Goal: Task Accomplishment & Management: Complete application form

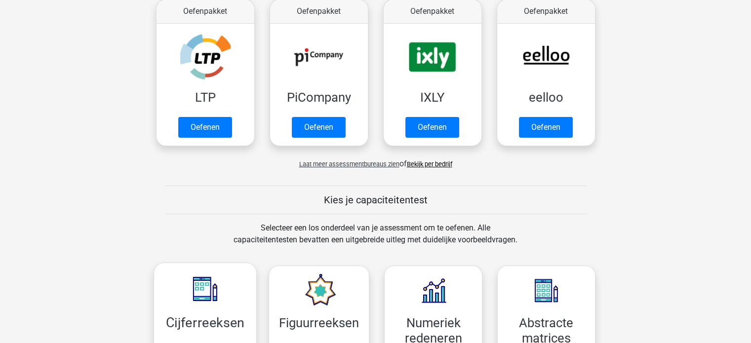
scroll to position [197, 0]
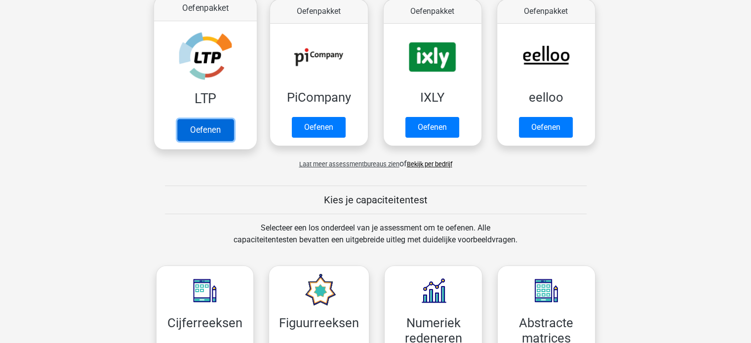
click at [204, 122] on link "Oefenen" at bounding box center [205, 130] width 56 height 22
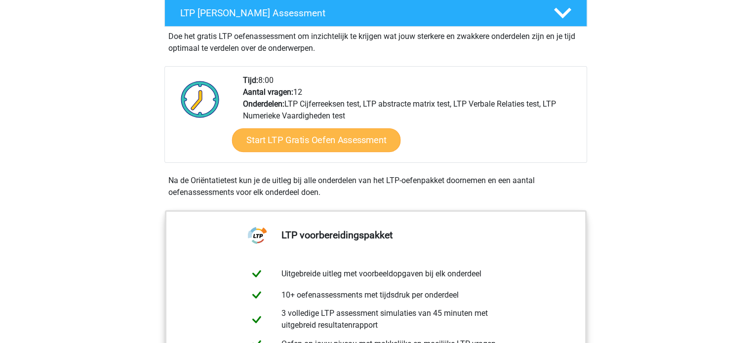
scroll to position [197, 0]
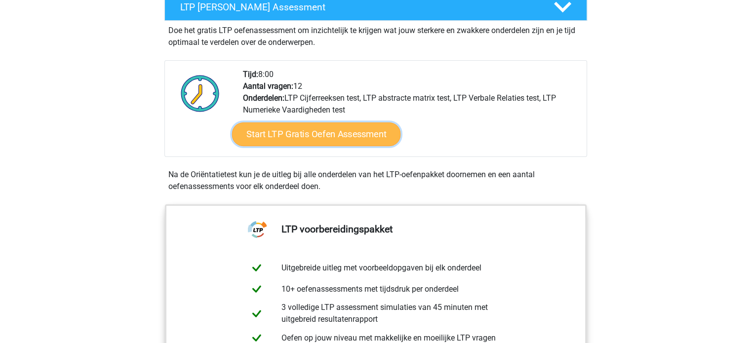
click at [316, 139] on link "Start LTP Gratis Oefen Assessment" at bounding box center [315, 134] width 169 height 24
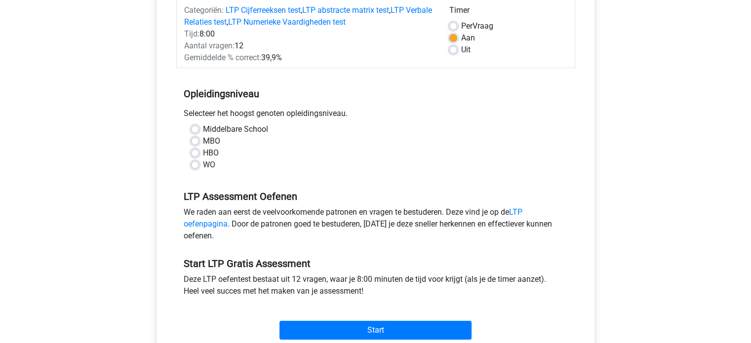
scroll to position [148, 0]
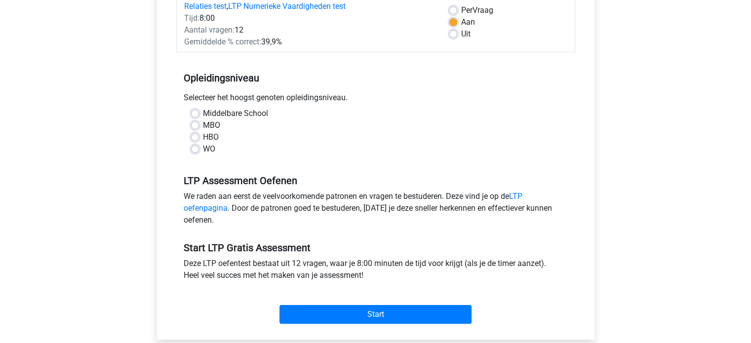
click at [204, 151] on label "WO" at bounding box center [209, 149] width 12 height 12
click at [199, 151] on input "WO" at bounding box center [195, 148] width 8 height 10
radio input "true"
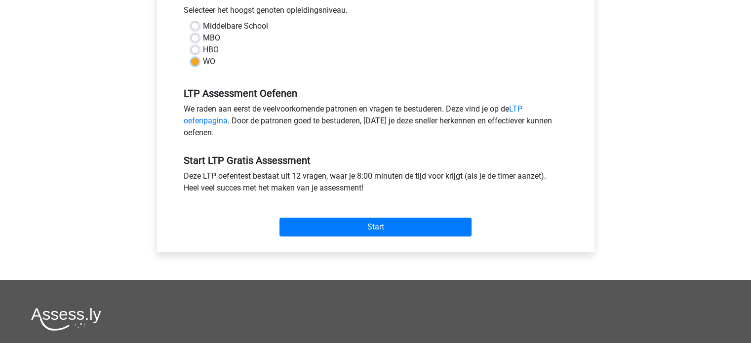
scroll to position [247, 0]
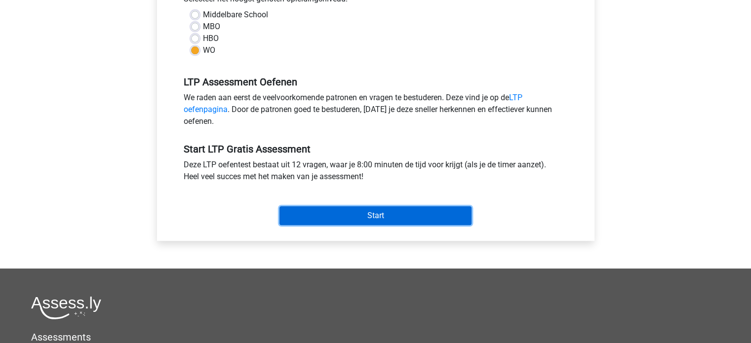
click at [401, 217] on input "Start" at bounding box center [375, 215] width 192 height 19
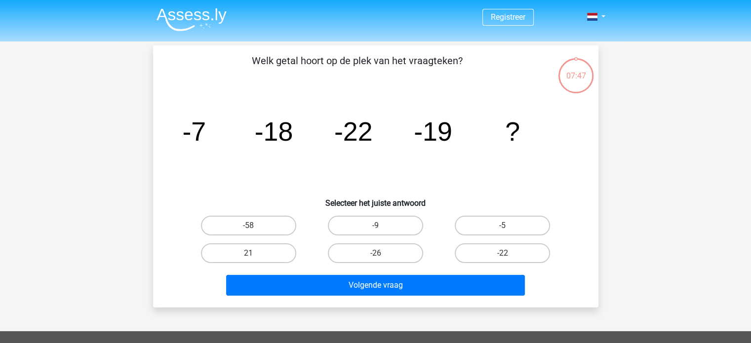
click at [378, 226] on input "-9" at bounding box center [378, 229] width 6 height 6
radio input "true"
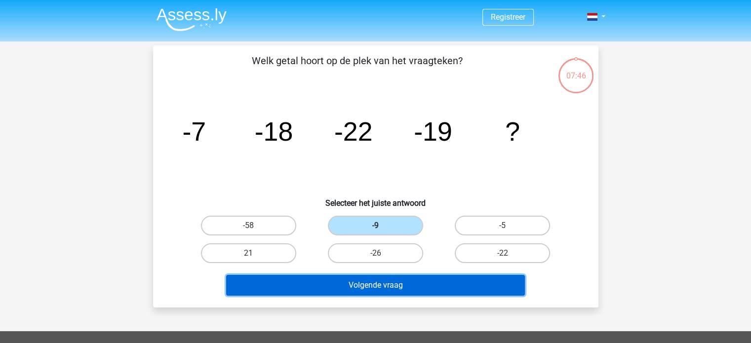
click at [375, 285] on button "Volgende vraag" at bounding box center [375, 285] width 299 height 21
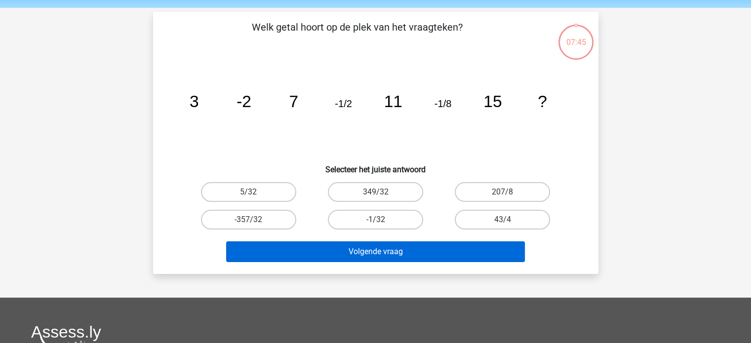
scroll to position [45, 0]
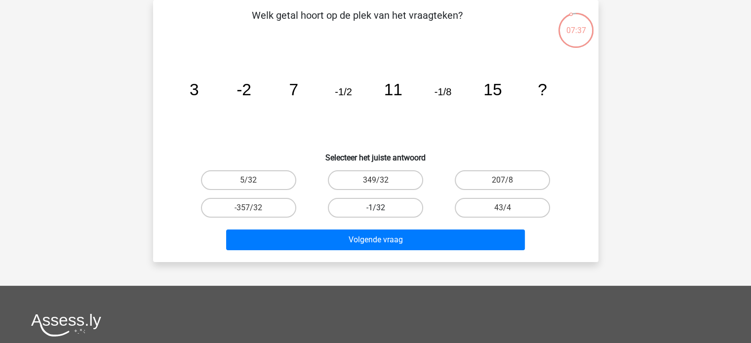
click at [390, 208] on label "-1/32" at bounding box center [375, 208] width 95 height 20
click at [382, 208] on input "-1/32" at bounding box center [378, 211] width 6 height 6
radio input "true"
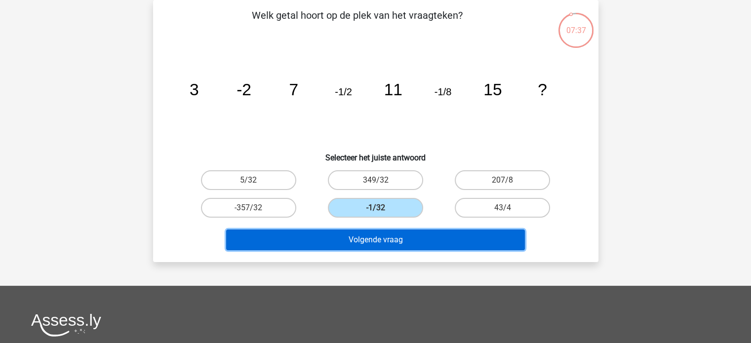
click at [397, 238] on button "Volgende vraag" at bounding box center [375, 239] width 299 height 21
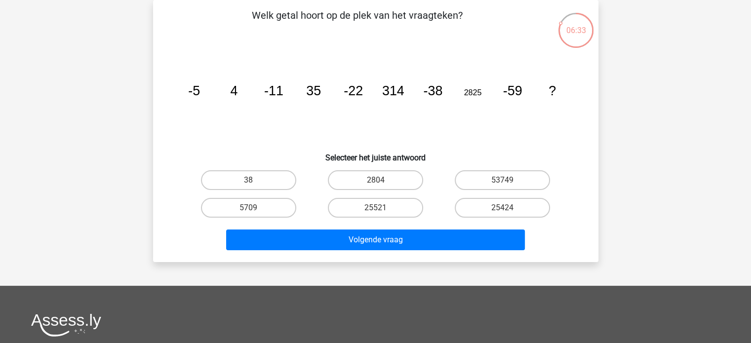
click at [376, 209] on input "25521" at bounding box center [378, 211] width 6 height 6
radio input "true"
click at [513, 210] on label "25424" at bounding box center [502, 208] width 95 height 20
click at [509, 210] on input "25424" at bounding box center [505, 211] width 6 height 6
radio input "true"
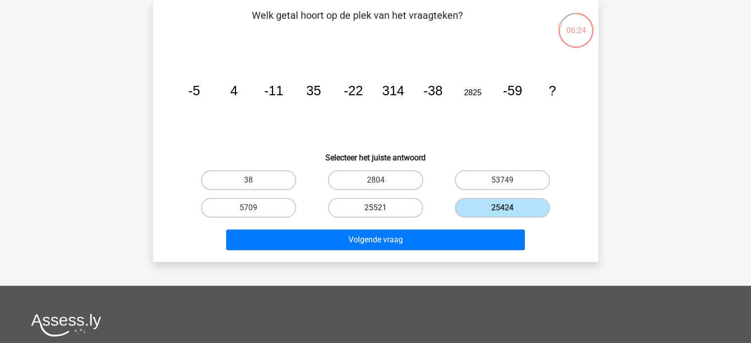
click at [381, 206] on label "25521" at bounding box center [375, 208] width 95 height 20
click at [381, 208] on input "25521" at bounding box center [378, 211] width 6 height 6
radio input "true"
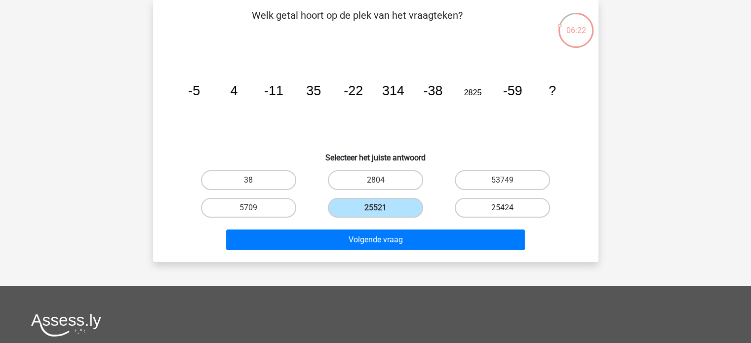
click at [533, 203] on label "25424" at bounding box center [502, 208] width 95 height 20
click at [509, 208] on input "25424" at bounding box center [505, 211] width 6 height 6
radio input "true"
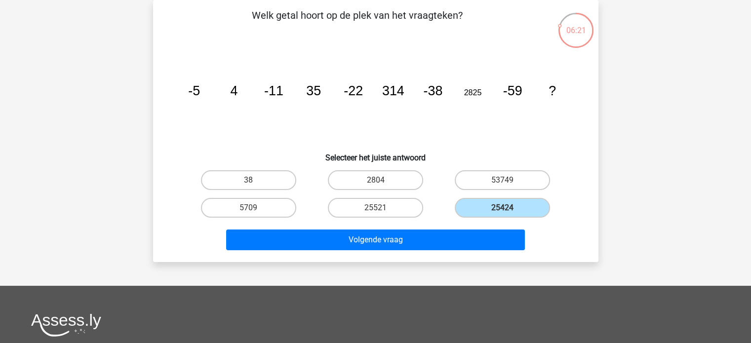
click at [400, 227] on div "Volgende vraag" at bounding box center [376, 238] width 414 height 33
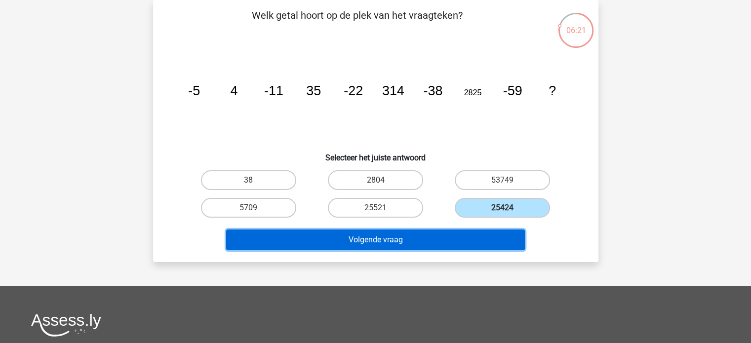
click at [402, 232] on button "Volgende vraag" at bounding box center [375, 239] width 299 height 21
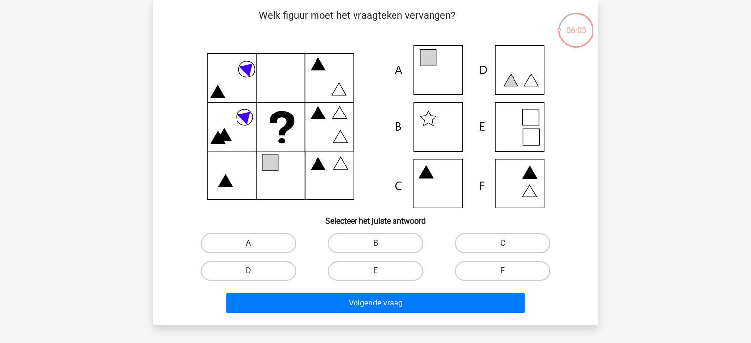
click at [251, 240] on label "A" at bounding box center [248, 243] width 95 height 20
click at [251, 243] on input "A" at bounding box center [251, 246] width 6 height 6
radio input "true"
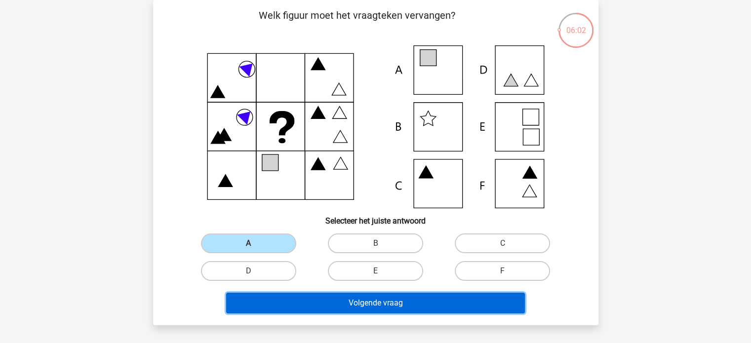
click at [349, 304] on button "Volgende vraag" at bounding box center [375, 303] width 299 height 21
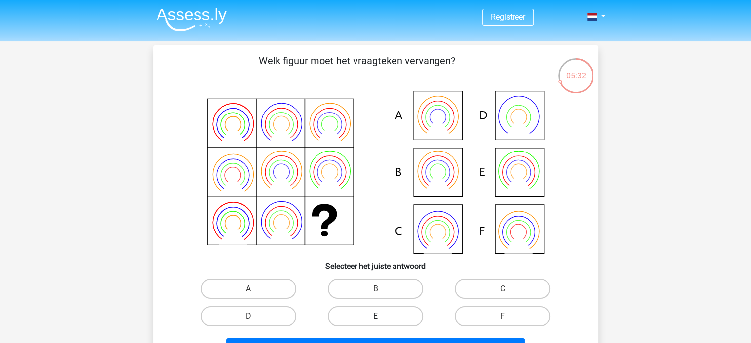
scroll to position [148, 0]
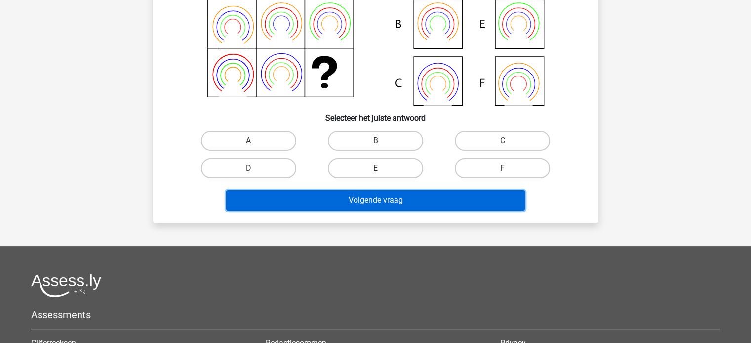
click at [409, 195] on button "Volgende vraag" at bounding box center [375, 200] width 299 height 21
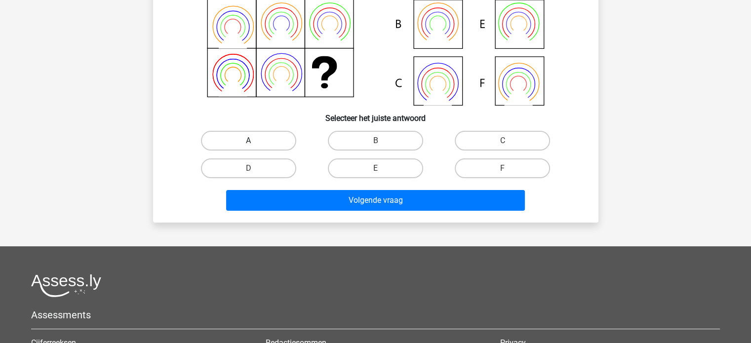
click at [266, 142] on label "A" at bounding box center [248, 141] width 95 height 20
click at [255, 142] on input "A" at bounding box center [251, 144] width 6 height 6
radio input "true"
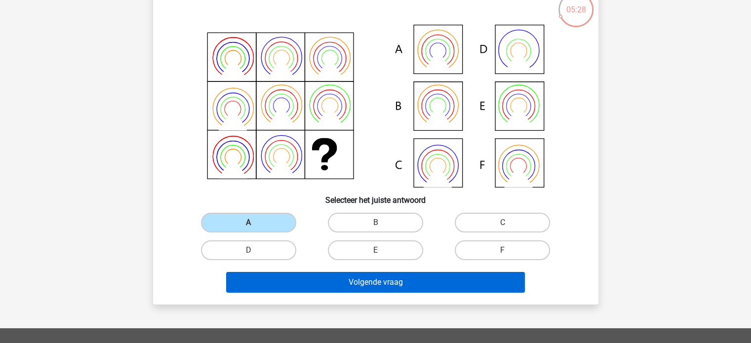
scroll to position [49, 0]
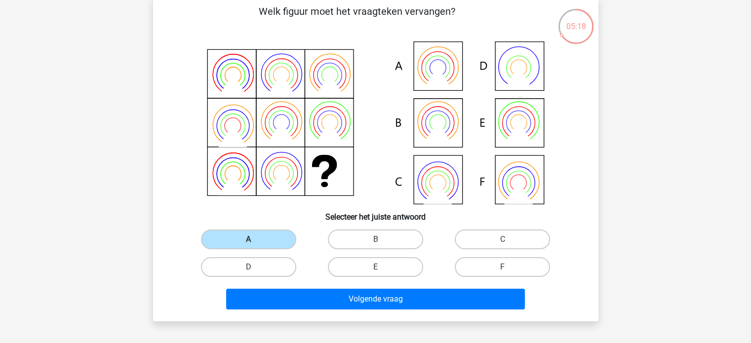
click at [444, 120] on icon at bounding box center [376, 122] width 398 height 163
click at [404, 133] on icon at bounding box center [376, 122] width 398 height 163
click at [375, 237] on label "B" at bounding box center [375, 239] width 95 height 20
click at [375, 239] on input "B" at bounding box center [378, 242] width 6 height 6
radio input "true"
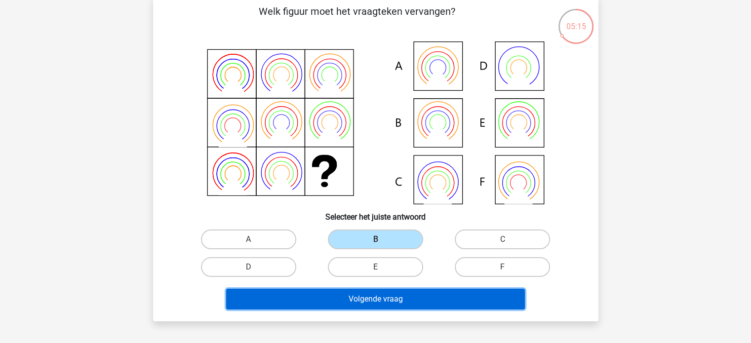
click at [375, 304] on button "Volgende vraag" at bounding box center [375, 299] width 299 height 21
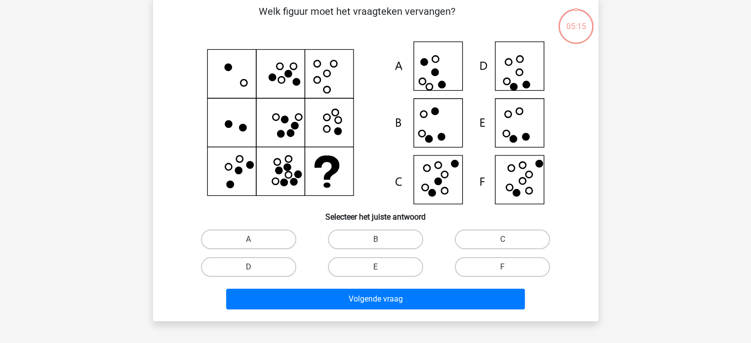
scroll to position [45, 0]
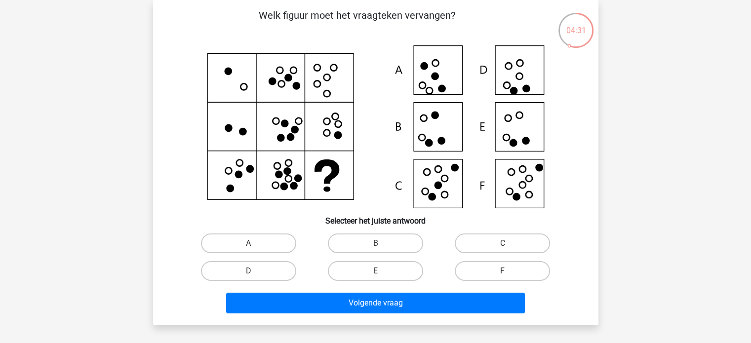
click at [526, 179] on icon at bounding box center [376, 126] width 398 height 163
click at [512, 132] on icon at bounding box center [376, 126] width 398 height 163
click at [382, 276] on label "E" at bounding box center [375, 271] width 95 height 20
click at [382, 276] on input "E" at bounding box center [378, 274] width 6 height 6
radio input "true"
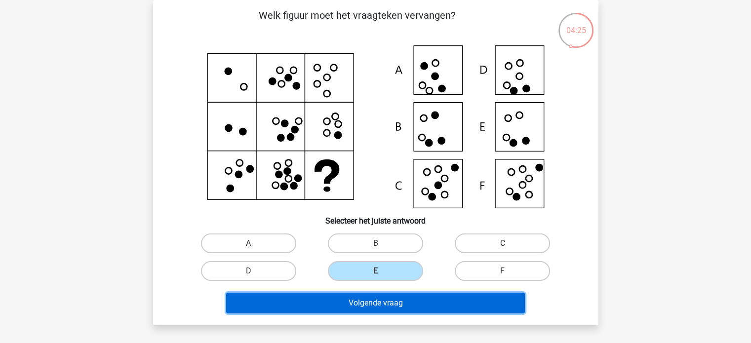
click at [394, 298] on button "Volgende vraag" at bounding box center [375, 303] width 299 height 21
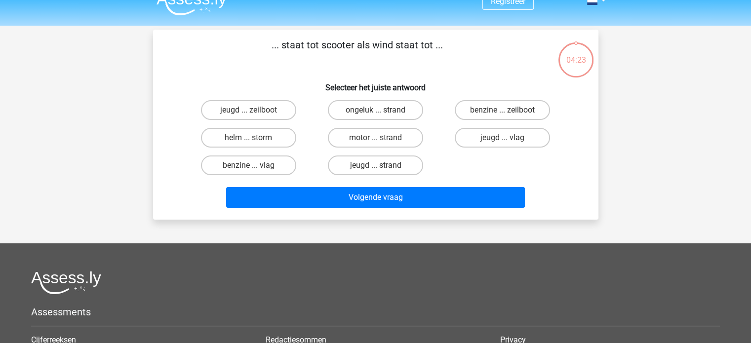
scroll to position [0, 0]
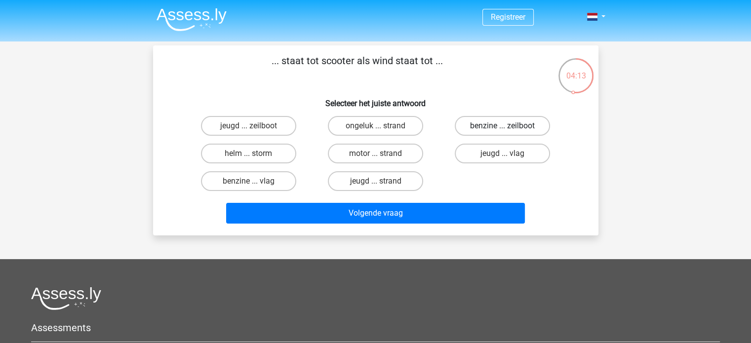
click at [513, 126] on label "benzine ... zeilboot" at bounding box center [502, 126] width 95 height 20
click at [509, 126] on input "benzine ... zeilboot" at bounding box center [505, 129] width 6 height 6
radio input "true"
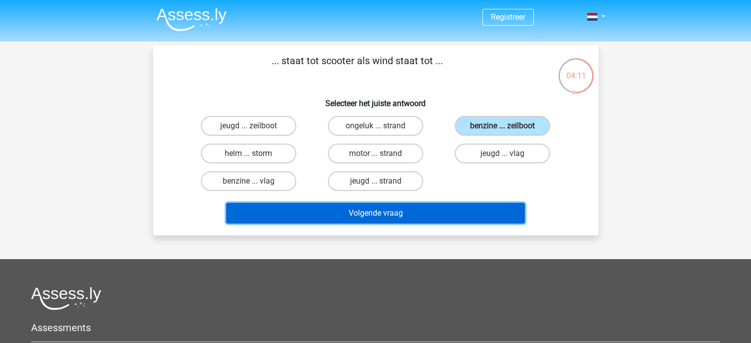
click at [400, 216] on button "Volgende vraag" at bounding box center [375, 213] width 299 height 21
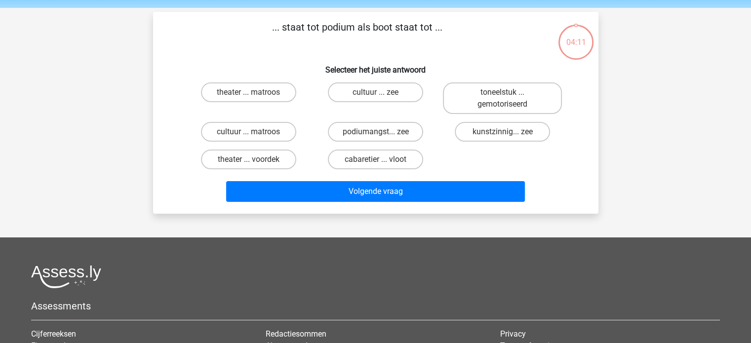
scroll to position [45, 0]
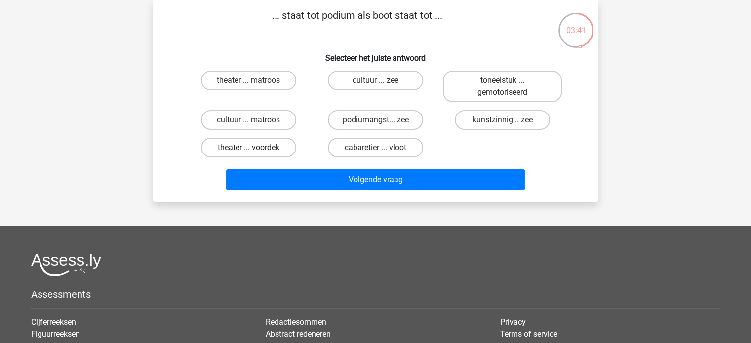
click at [257, 153] on label "theater ... voordek" at bounding box center [248, 148] width 95 height 20
click at [255, 153] on input "theater ... voordek" at bounding box center [251, 151] width 6 height 6
radio input "true"
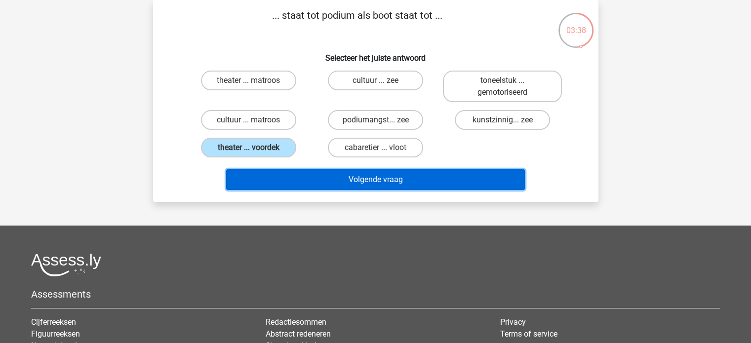
click at [273, 180] on button "Volgende vraag" at bounding box center [375, 179] width 299 height 21
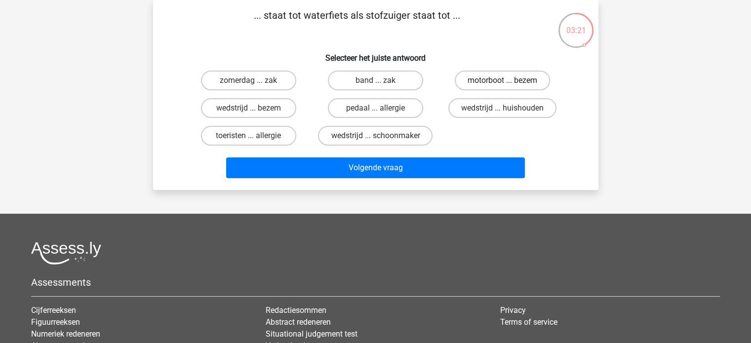
click at [488, 80] on label "motorboot ... bezem" at bounding box center [502, 81] width 95 height 20
click at [502, 80] on input "motorboot ... bezem" at bounding box center [505, 83] width 6 height 6
radio input "true"
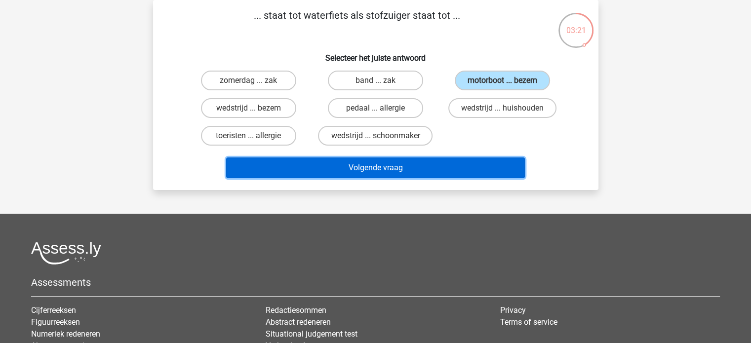
click at [441, 165] on button "Volgende vraag" at bounding box center [375, 167] width 299 height 21
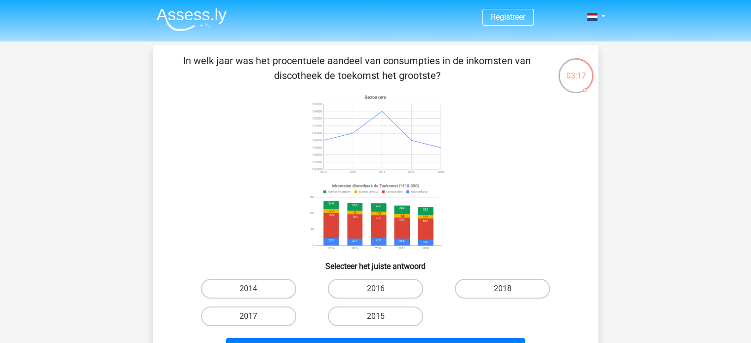
scroll to position [49, 0]
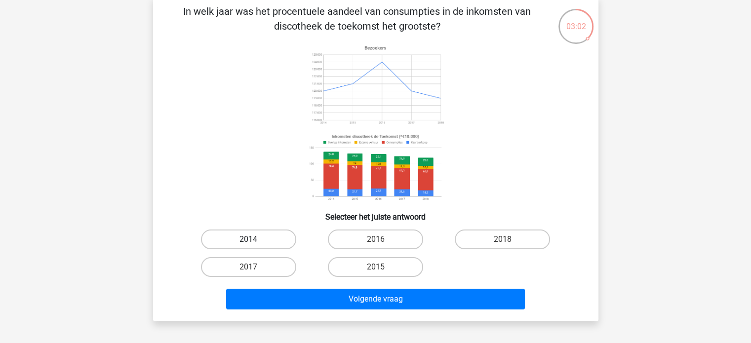
click at [263, 234] on label "2014" at bounding box center [248, 239] width 95 height 20
click at [255, 239] on input "2014" at bounding box center [251, 242] width 6 height 6
radio input "true"
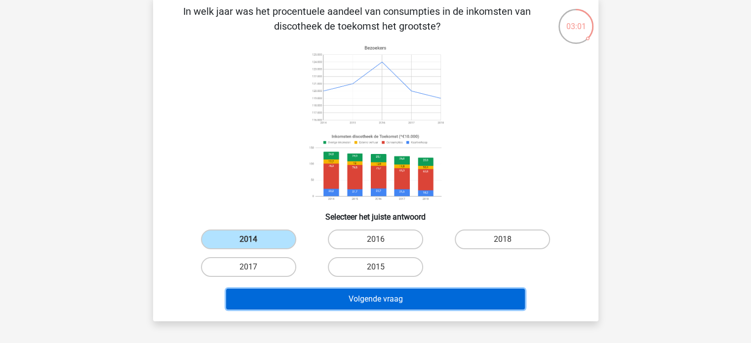
click at [359, 295] on button "Volgende vraag" at bounding box center [375, 299] width 299 height 21
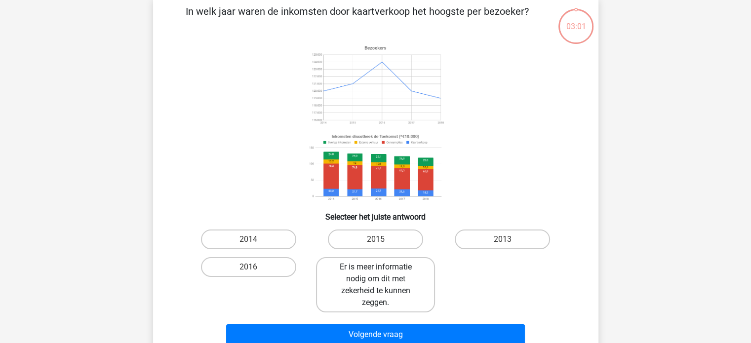
scroll to position [45, 0]
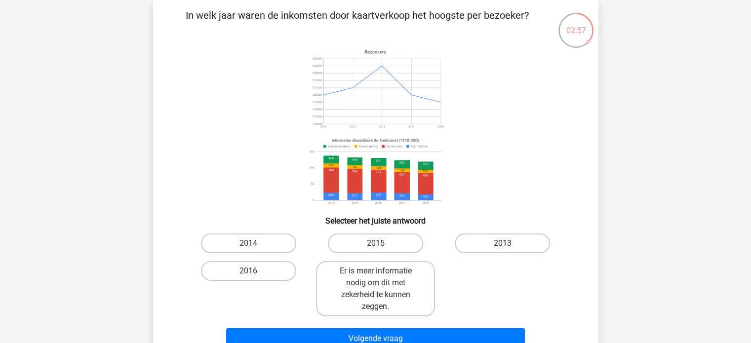
drag, startPoint x: 339, startPoint y: 288, endPoint x: 245, endPoint y: 155, distance: 162.1
click at [245, 155] on icon at bounding box center [376, 126] width 398 height 163
click at [410, 284] on label "Er is meer informatie nodig om dit met zekerheid te kunnen zeggen." at bounding box center [375, 288] width 119 height 55
click at [382, 277] on input "Er is meer informatie nodig om dit met zekerheid te kunnen zeggen." at bounding box center [378, 274] width 6 height 6
radio input "true"
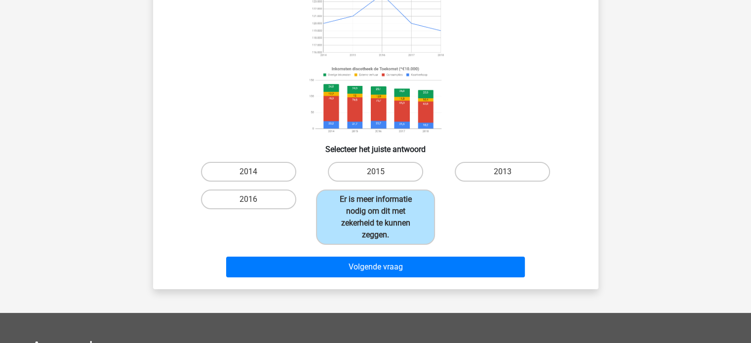
scroll to position [144, 0]
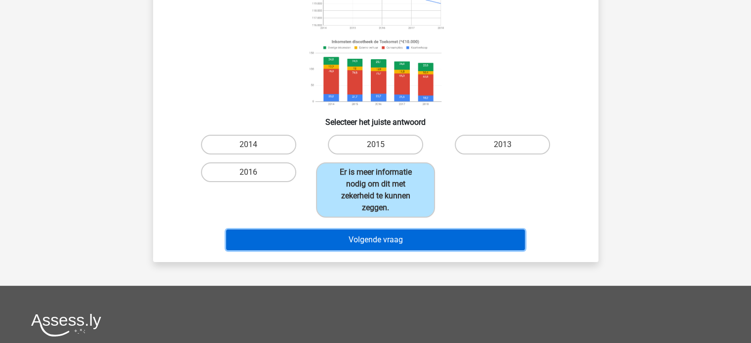
click at [440, 243] on button "Volgende vraag" at bounding box center [375, 239] width 299 height 21
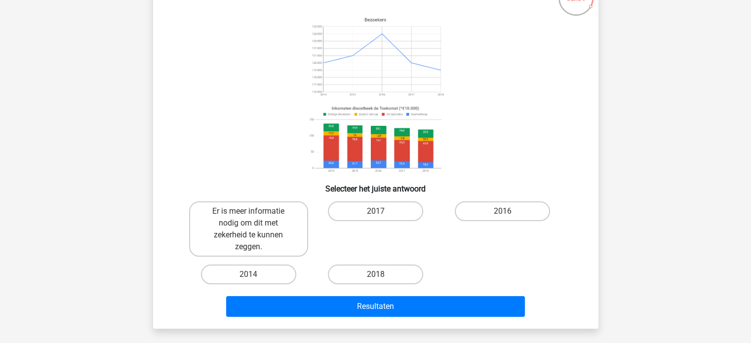
scroll to position [95, 0]
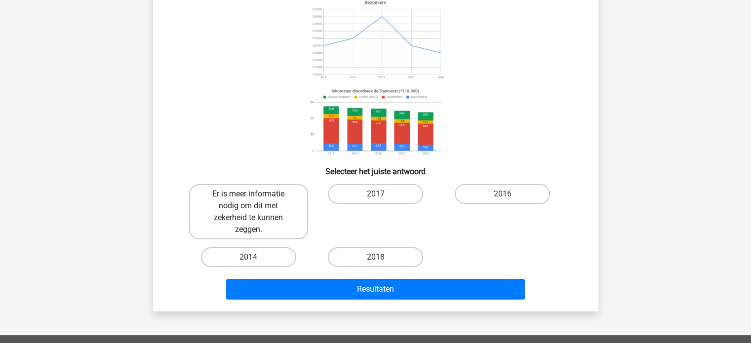
click at [272, 211] on label "Er is meer informatie nodig om dit met zekerheid te kunnen zeggen." at bounding box center [248, 211] width 119 height 55
click at [255, 200] on input "Er is meer informatie nodig om dit met zekerheid te kunnen zeggen." at bounding box center [251, 197] width 6 height 6
radio input "true"
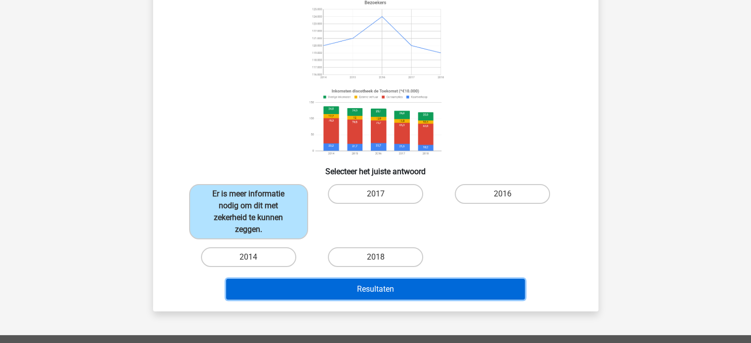
click at [324, 282] on button "Resultaten" at bounding box center [375, 289] width 299 height 21
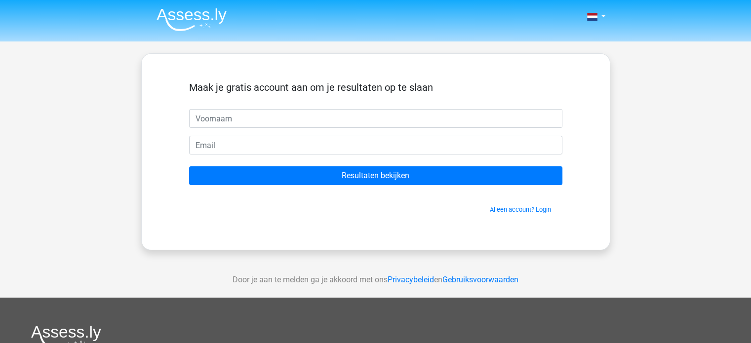
click at [317, 117] on input "text" at bounding box center [375, 118] width 373 height 19
type input "[PERSON_NAME]"
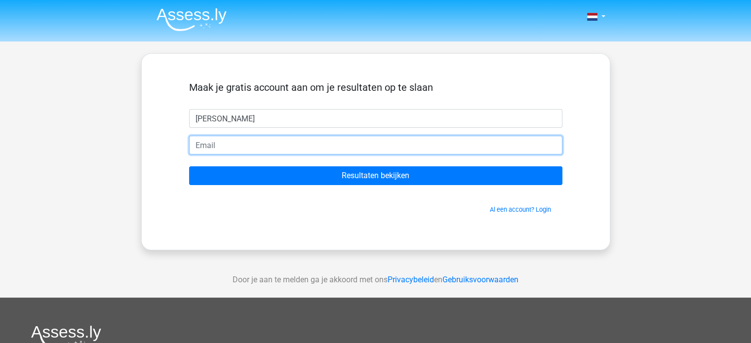
click at [258, 148] on input "email" at bounding box center [375, 145] width 373 height 19
type input "[EMAIL_ADDRESS][DOMAIN_NAME]"
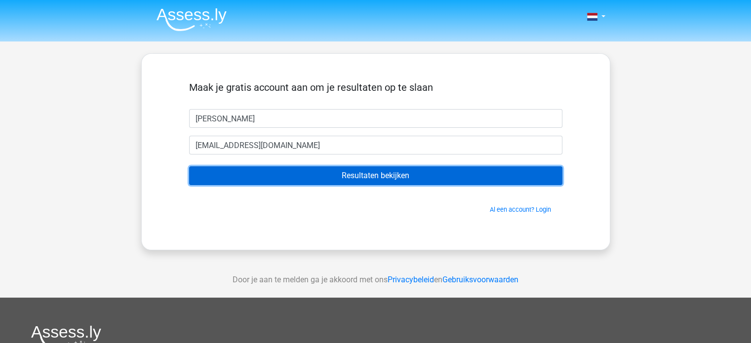
click at [292, 167] on input "Resultaten bekijken" at bounding box center [375, 175] width 373 height 19
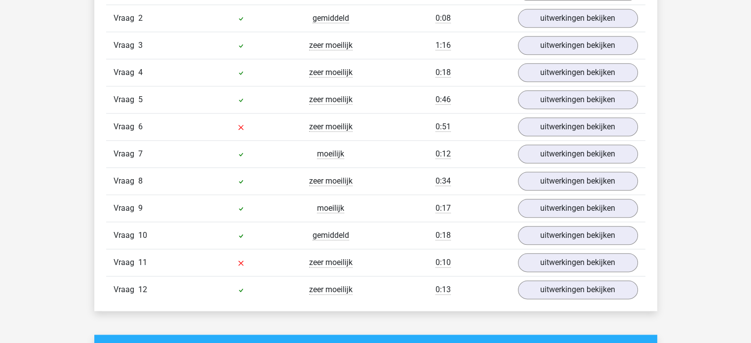
scroll to position [1135, 0]
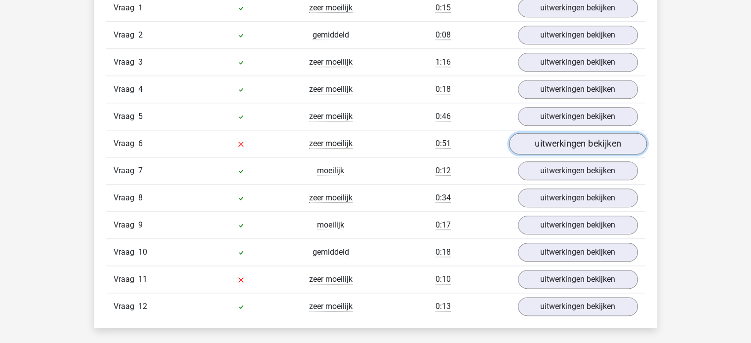
click at [555, 145] on link "uitwerkingen bekijken" at bounding box center [577, 144] width 138 height 22
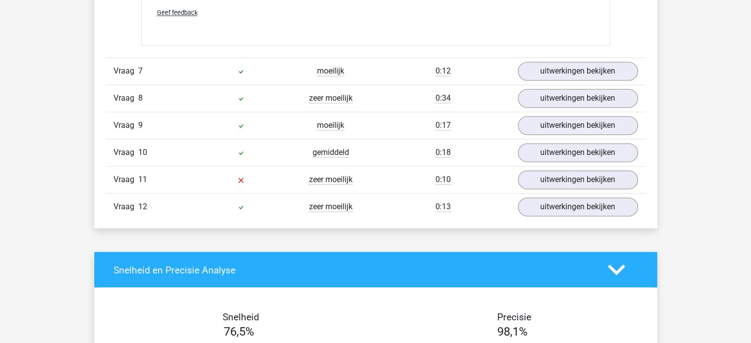
scroll to position [1678, 0]
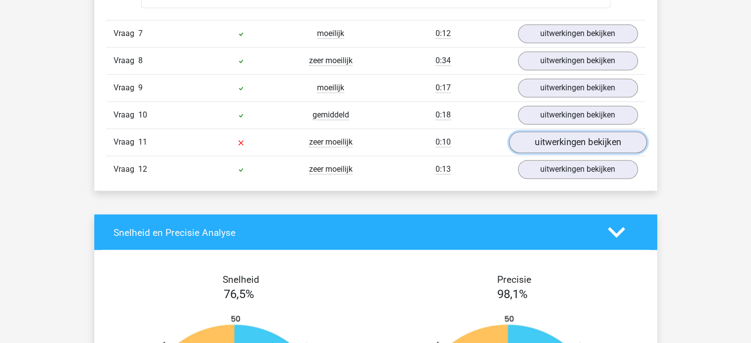
click at [584, 134] on link "uitwerkingen bekijken" at bounding box center [577, 143] width 138 height 22
